Goal: Task Accomplishment & Management: Complete application form

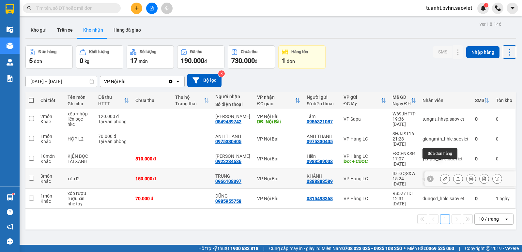
click at [440, 173] on button at bounding box center [444, 178] width 9 height 11
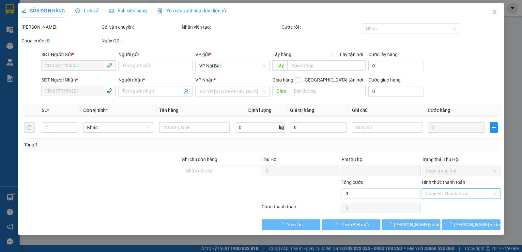
type input "0888883589"
type input "KHÁNH"
type input "0966108397"
type input "TRUNG"
type input "0"
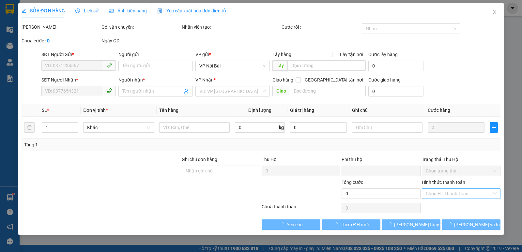
type input "150.000"
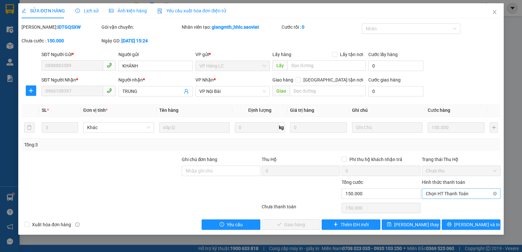
click at [427, 197] on span "Chọn HT Thanh Toán" at bounding box center [460, 194] width 71 height 10
click at [440, 217] on div "Chuyển khoản" at bounding box center [460, 217] width 71 height 7
type input "0"
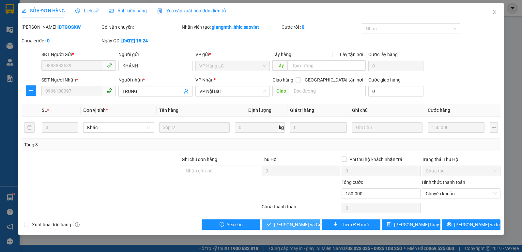
click at [308, 220] on button "[PERSON_NAME] và Giao hàng" at bounding box center [290, 224] width 59 height 10
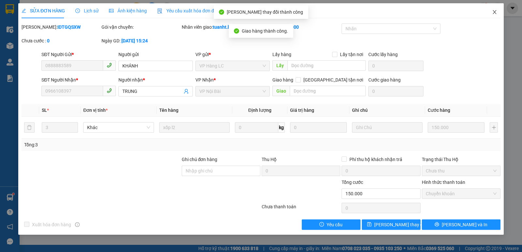
click at [492, 13] on icon "close" at bounding box center [494, 11] width 5 height 5
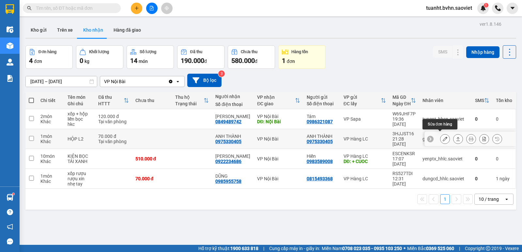
click at [442, 137] on button at bounding box center [444, 138] width 9 height 11
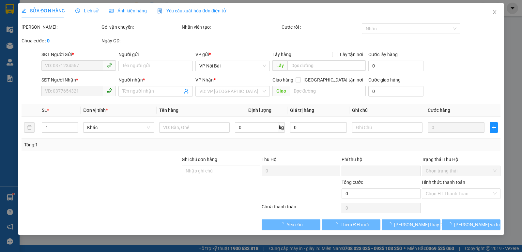
type input "0975330405"
type input "ANH THÀNH"
type input "0975330405"
type input "ANH THÀNH"
type input "0"
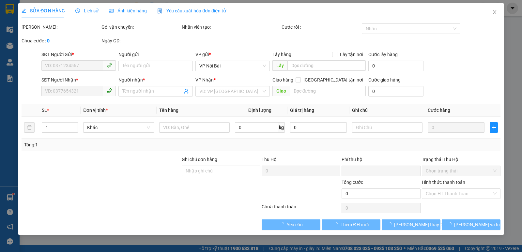
type input "70.000"
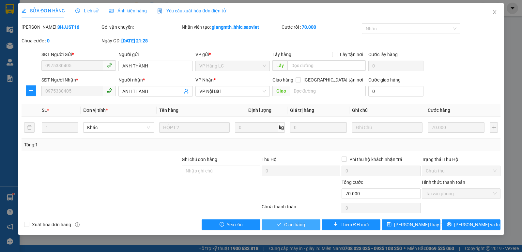
click at [289, 225] on span "Giao hàng" at bounding box center [294, 224] width 21 height 7
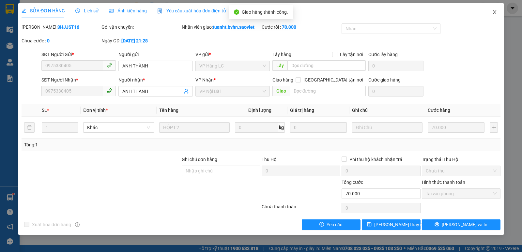
click at [492, 11] on icon "close" at bounding box center [494, 11] width 5 height 5
